Goal: Transaction & Acquisition: Download file/media

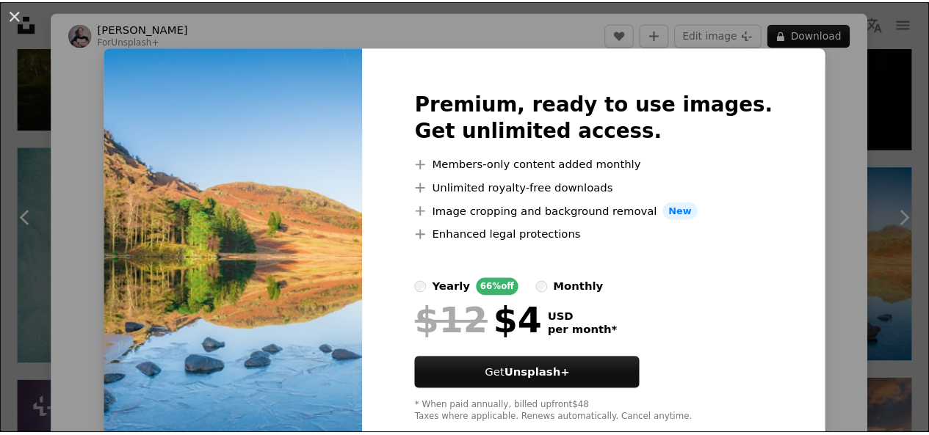
scroll to position [5330, 0]
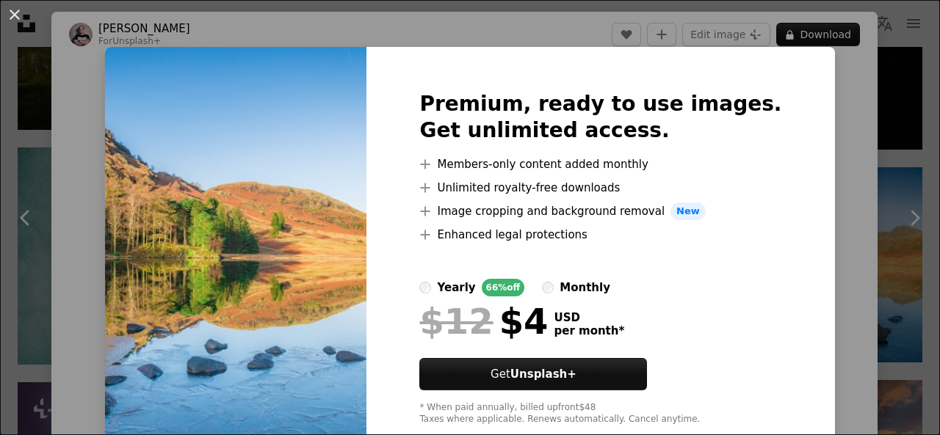
click at [838, 98] on div "An X shape Premium, ready to use images. Get unlimited access. A plus sign Memb…" at bounding box center [470, 217] width 940 height 435
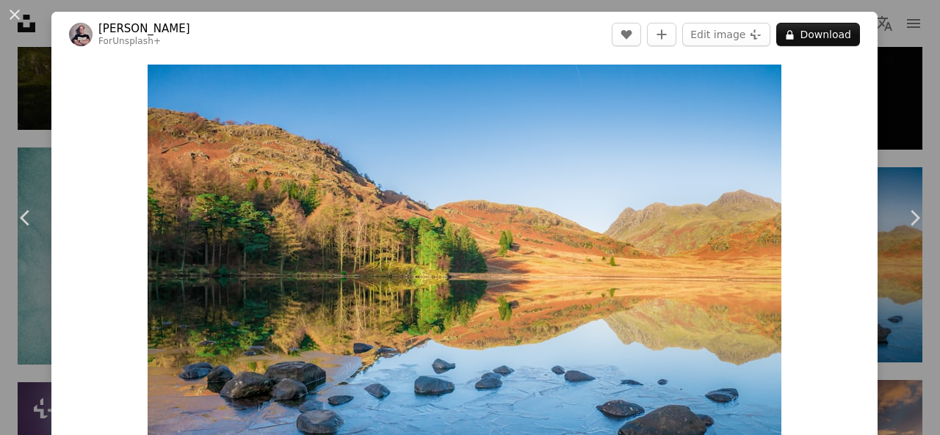
click at [18, 18] on button "An X shape" at bounding box center [15, 15] width 18 height 18
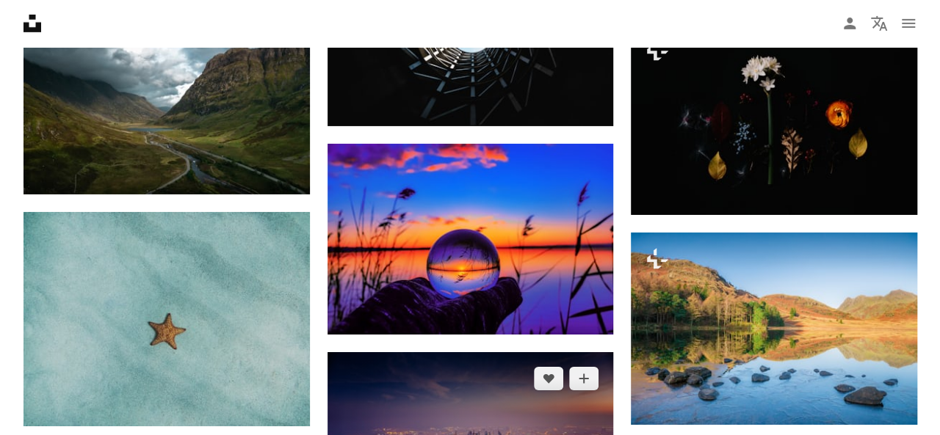
scroll to position [4841, 0]
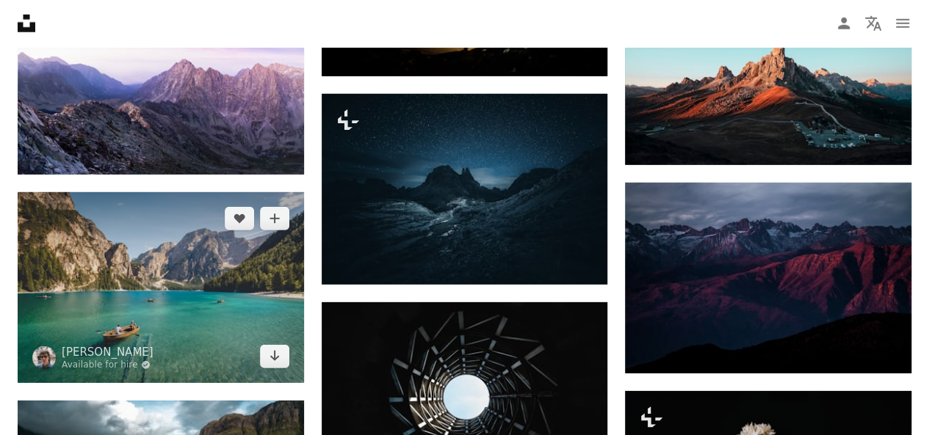
click at [103, 275] on img at bounding box center [161, 287] width 286 height 191
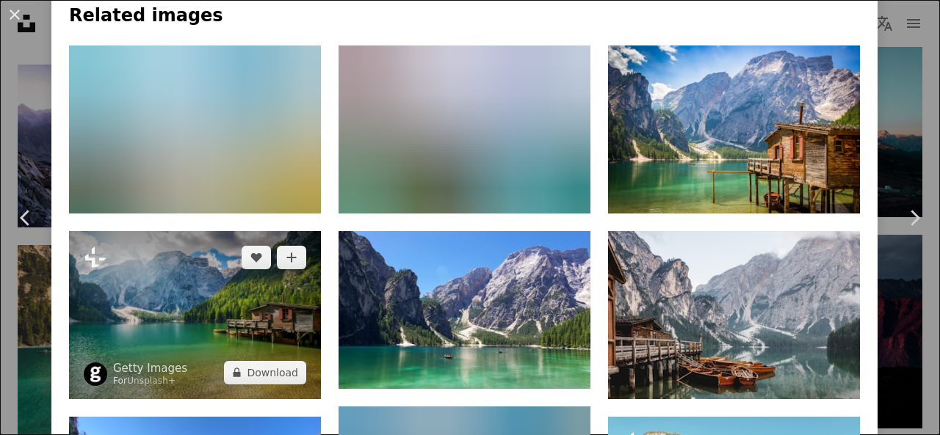
scroll to position [856, 0]
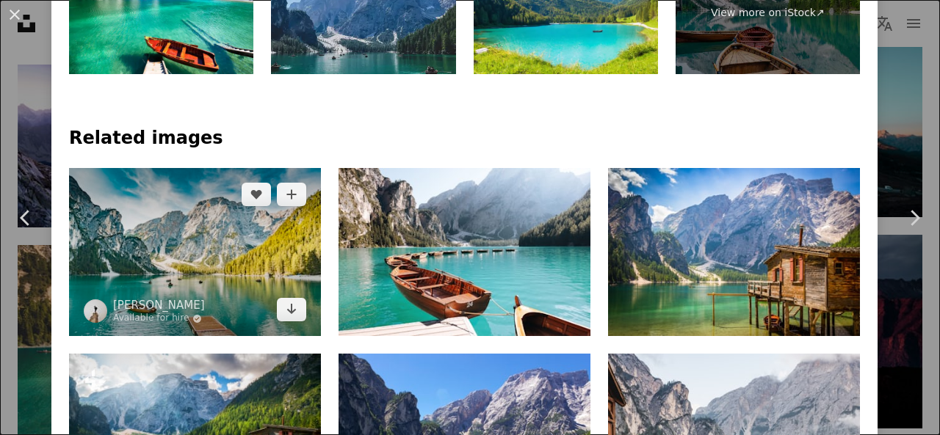
click at [195, 225] on img at bounding box center [195, 252] width 252 height 168
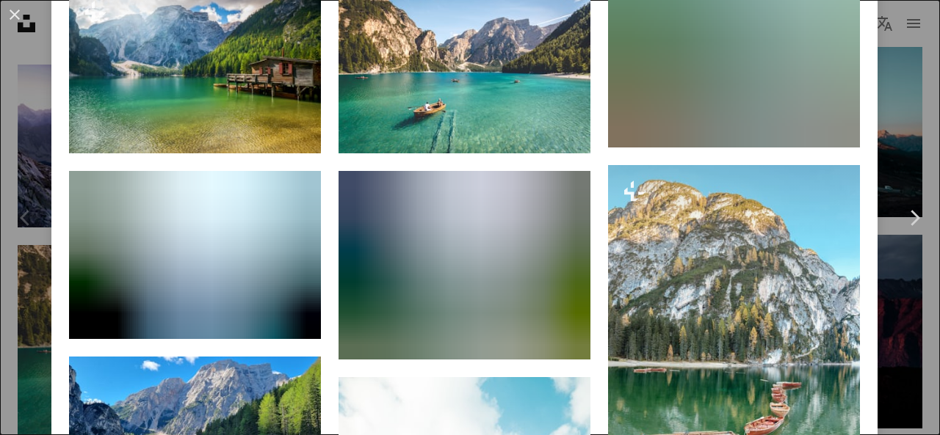
scroll to position [1346, 0]
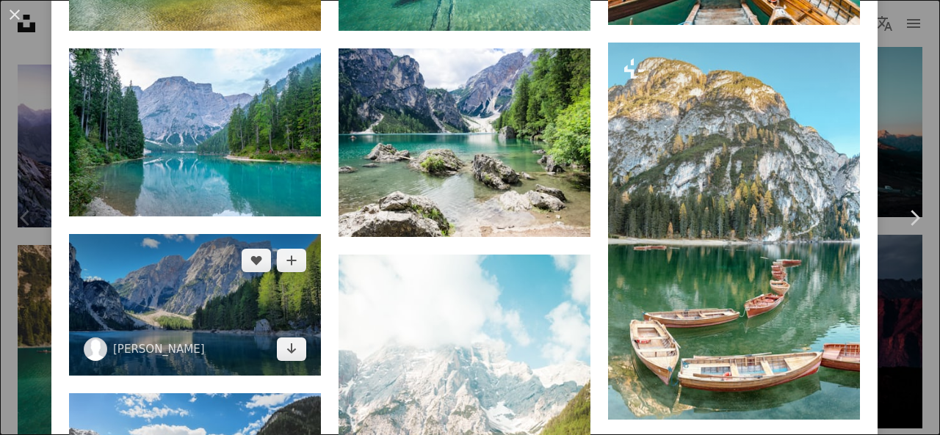
click at [184, 306] on img at bounding box center [195, 305] width 252 height 142
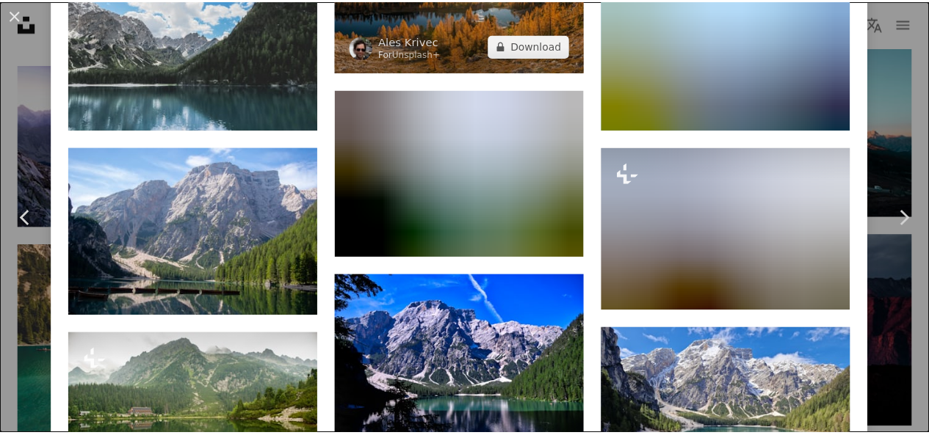
scroll to position [1713, 0]
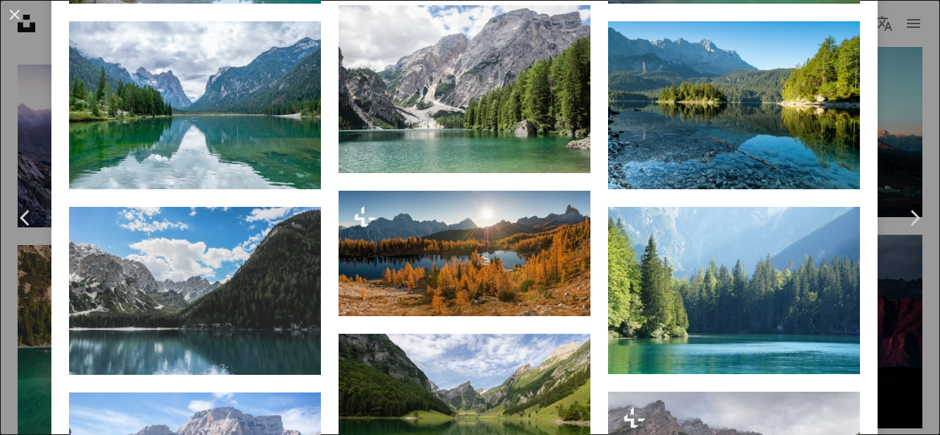
click at [19, 17] on button "An X shape" at bounding box center [15, 15] width 18 height 18
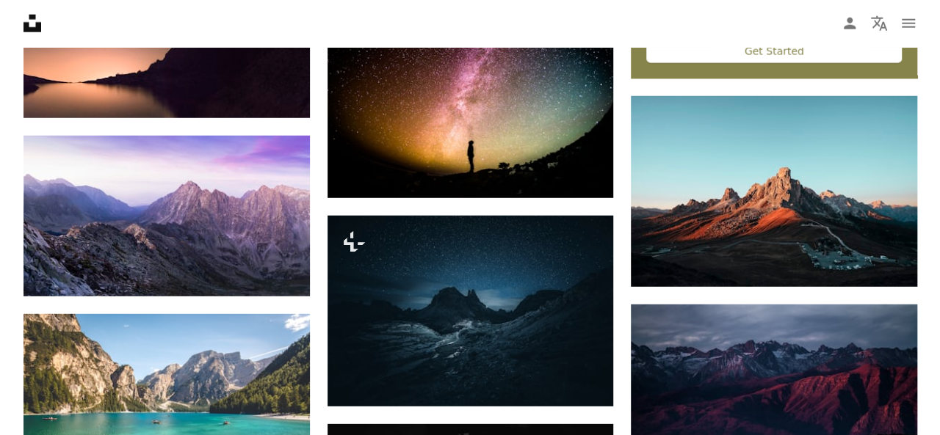
scroll to position [4841, 0]
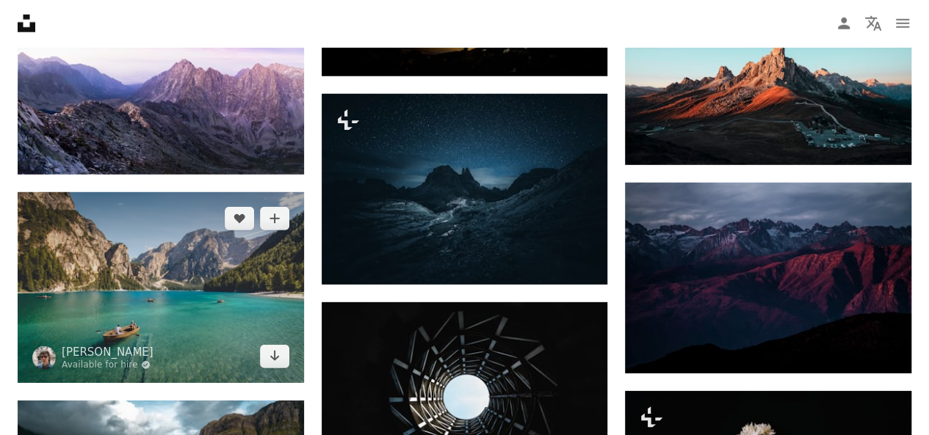
click at [268, 293] on img at bounding box center [161, 287] width 286 height 191
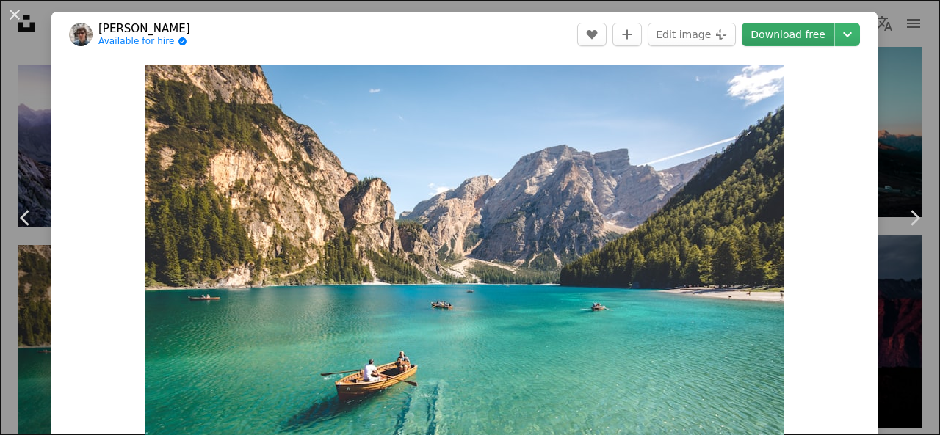
click at [780, 37] on link "Download free" at bounding box center [787, 34] width 92 height 23
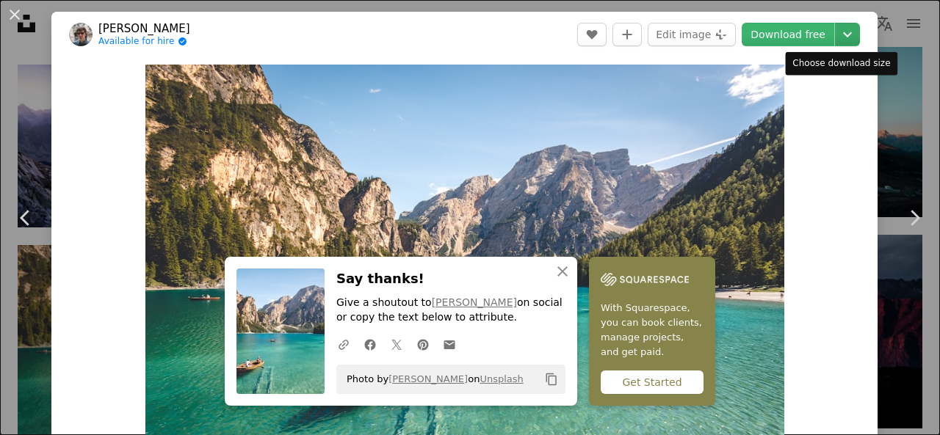
click at [837, 32] on icon "Chevron down" at bounding box center [846, 35] width 23 height 18
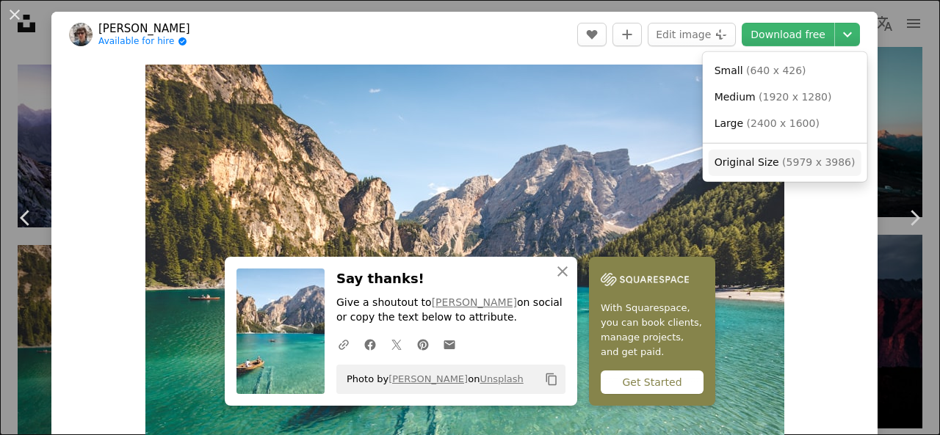
click at [804, 161] on span "( 5979 x 3986 )" at bounding box center [818, 162] width 73 height 12
